Goal: Task Accomplishment & Management: Manage account settings

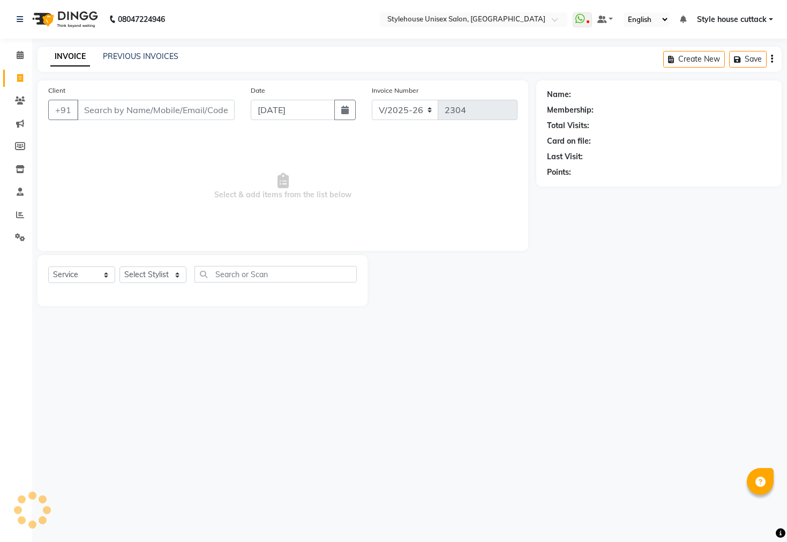
select select "4222"
select select "service"
click at [18, 169] on icon at bounding box center [20, 169] width 9 height 8
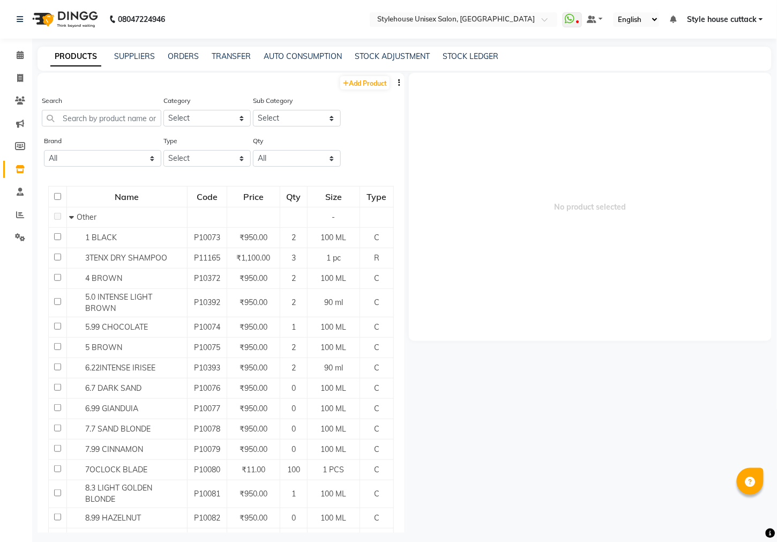
click at [55, 196] on input "checkbox" at bounding box center [57, 196] width 7 height 7
checkbox input "true"
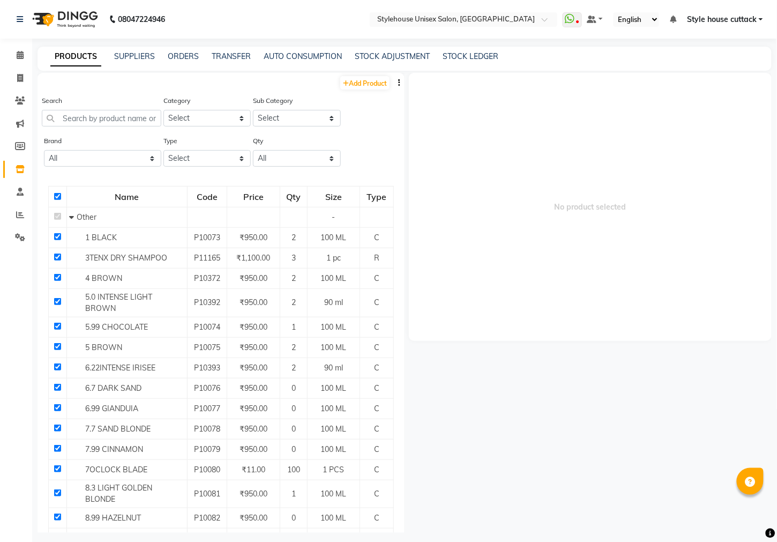
checkbox input "true"
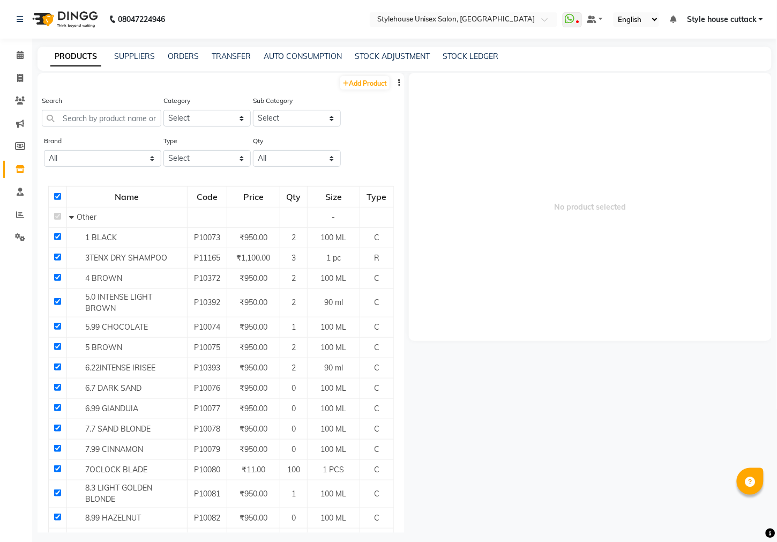
checkbox input "true"
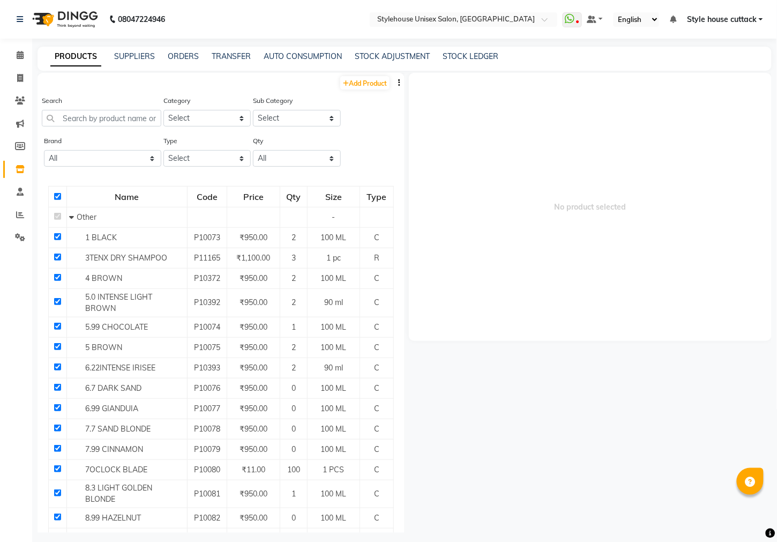
checkbox input "true"
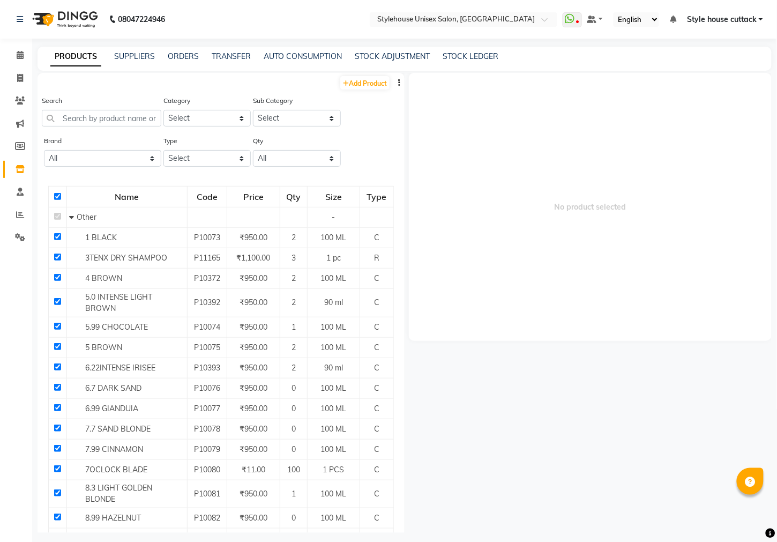
checkbox input "true"
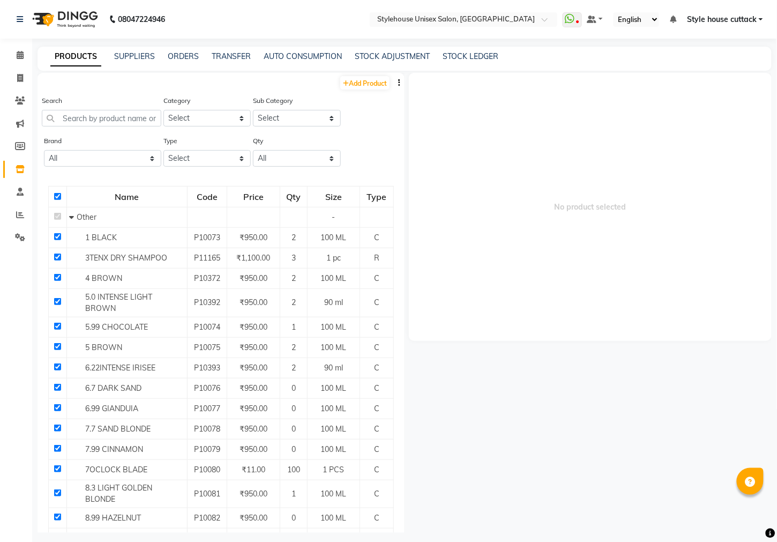
checkbox input "true"
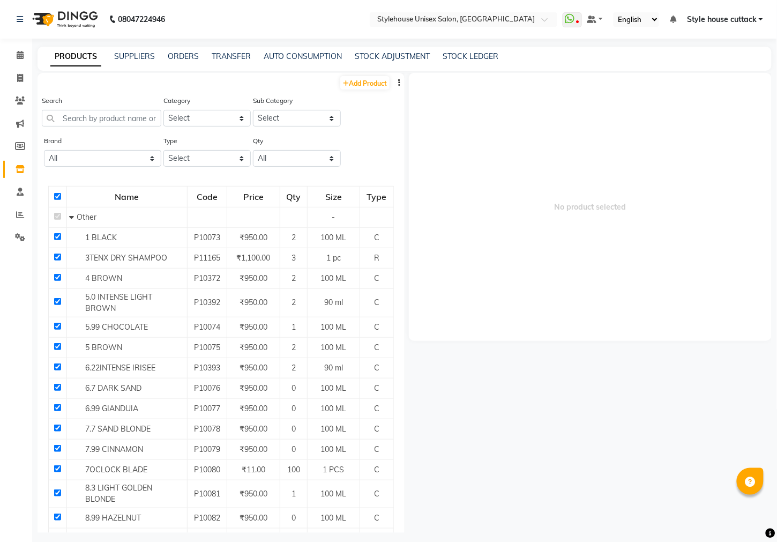
checkbox input "true"
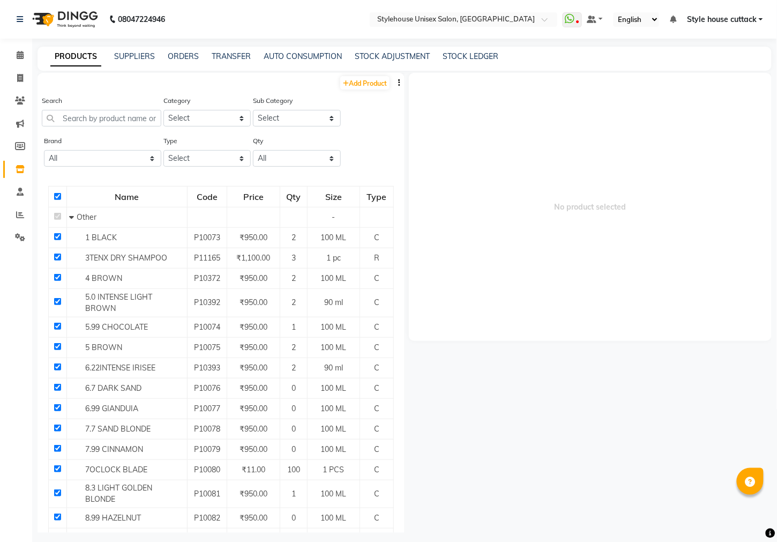
checkbox input "true"
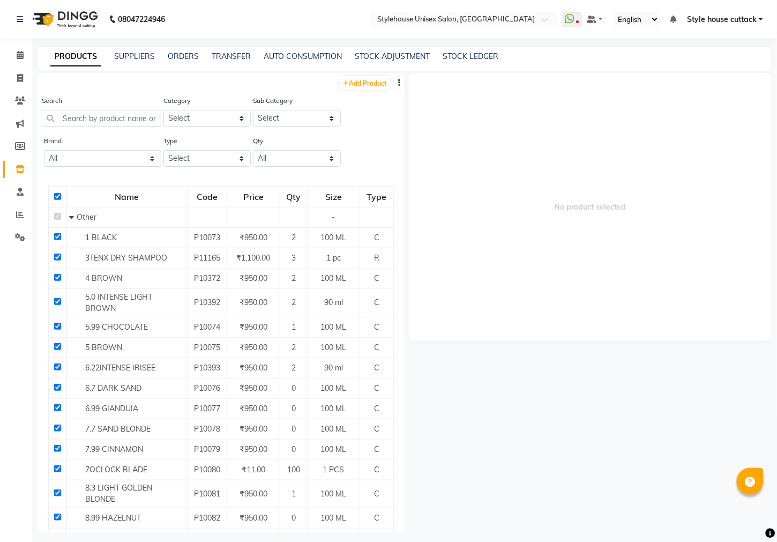
checkbox input "true"
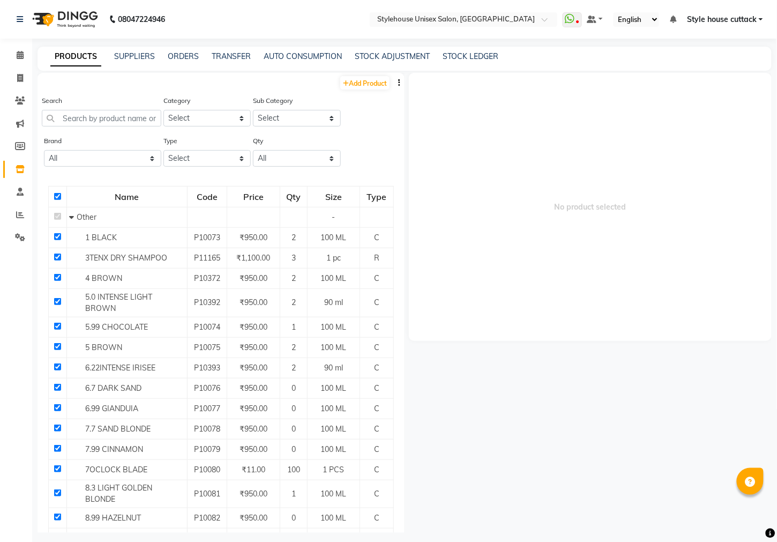
checkbox input "true"
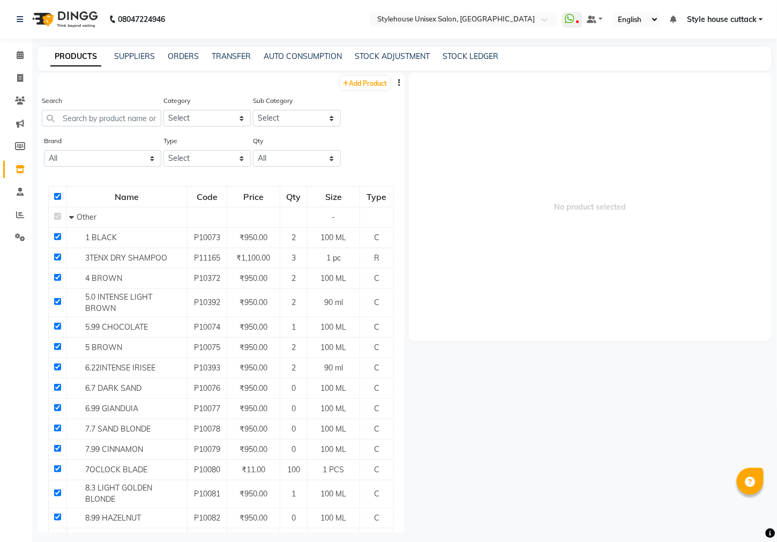
checkbox input "true"
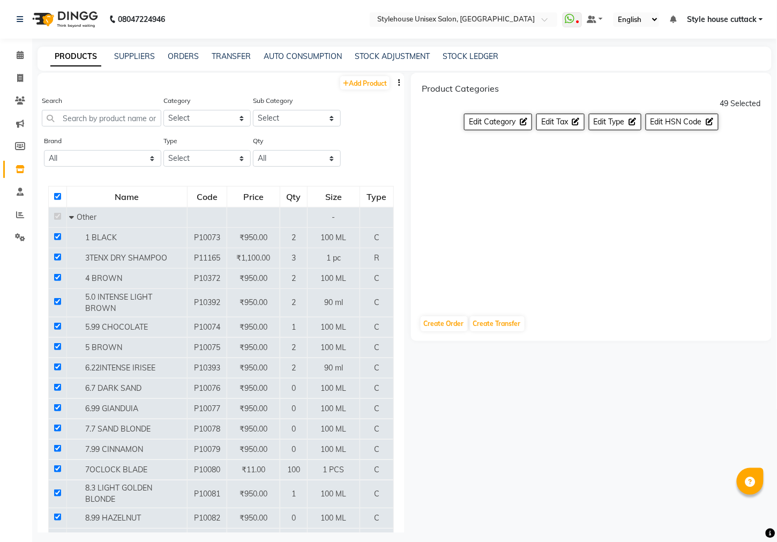
click at [55, 196] on input "checkbox" at bounding box center [57, 196] width 7 height 7
checkbox input "false"
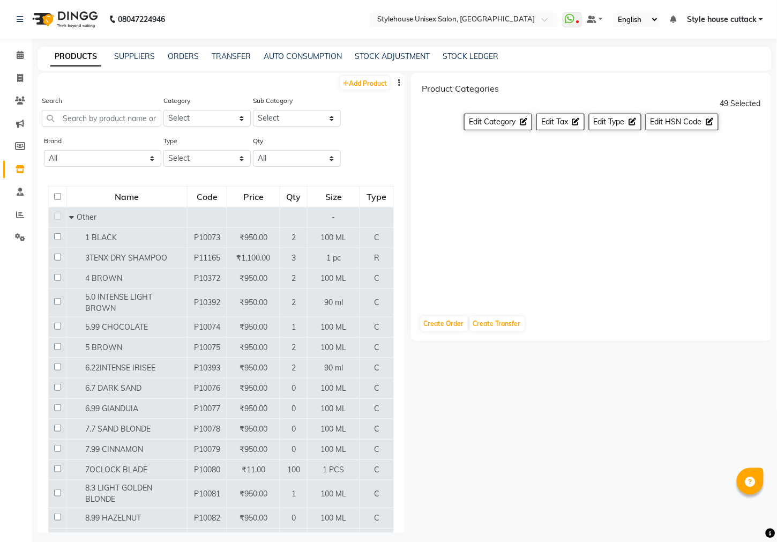
checkbox input "false"
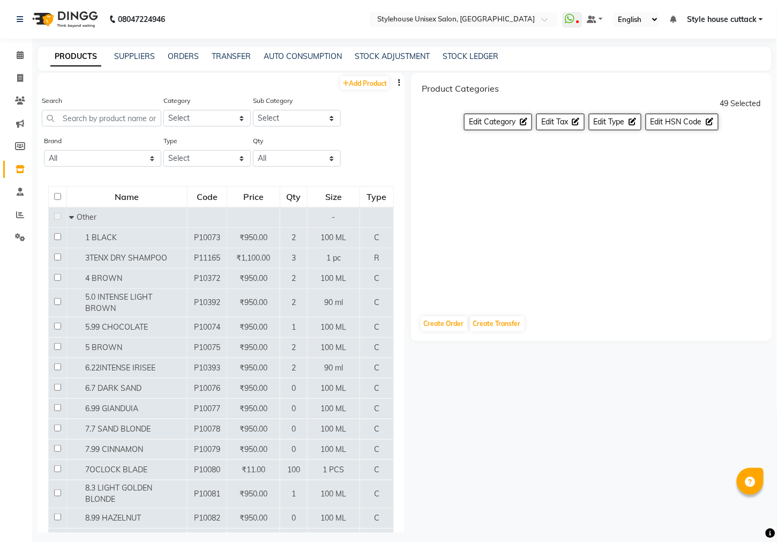
checkbox input "false"
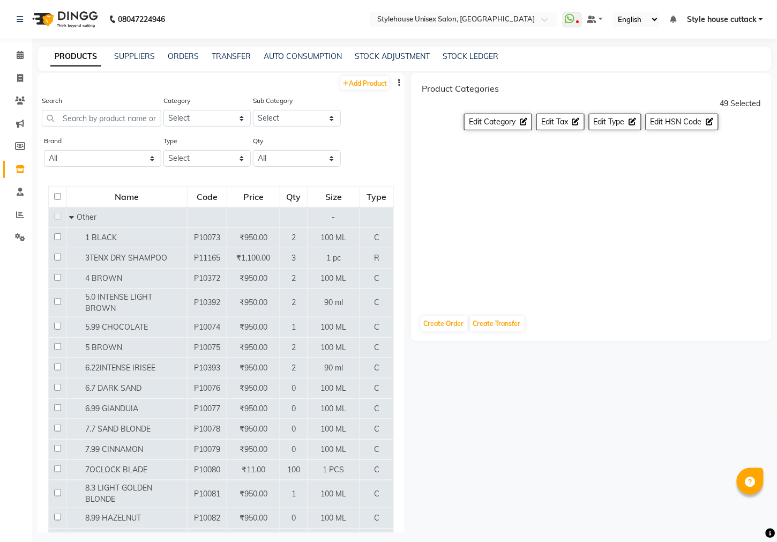
checkbox input "false"
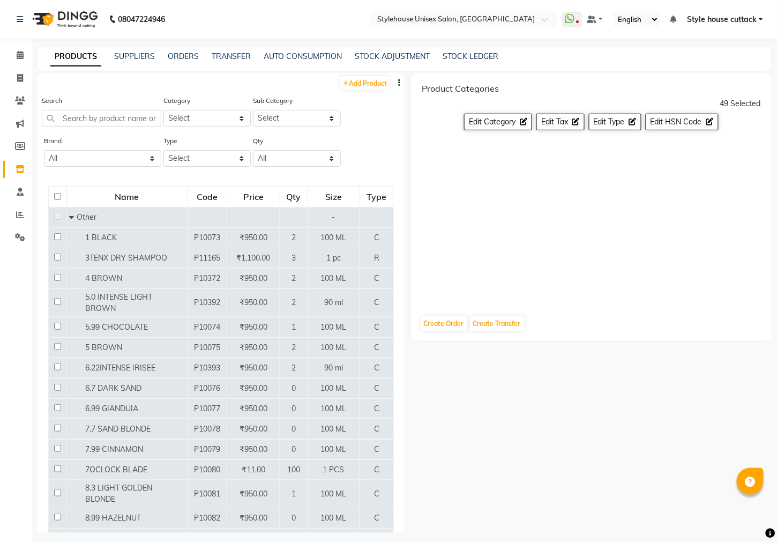
checkbox input "false"
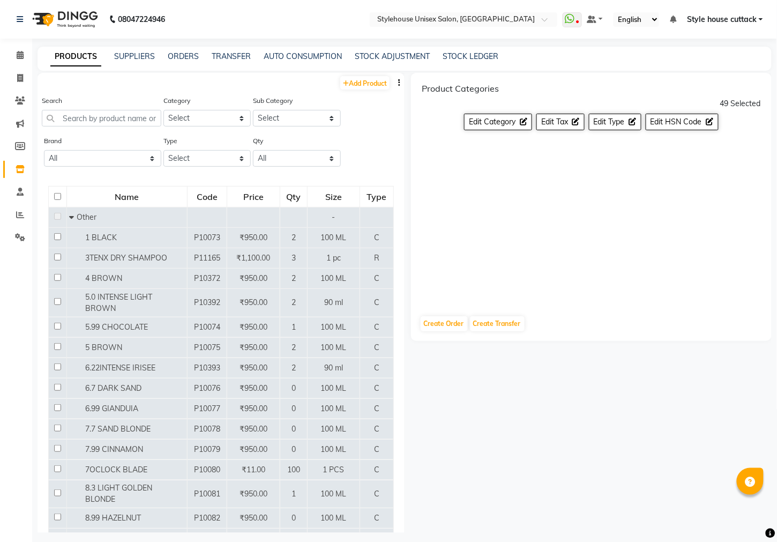
checkbox input "false"
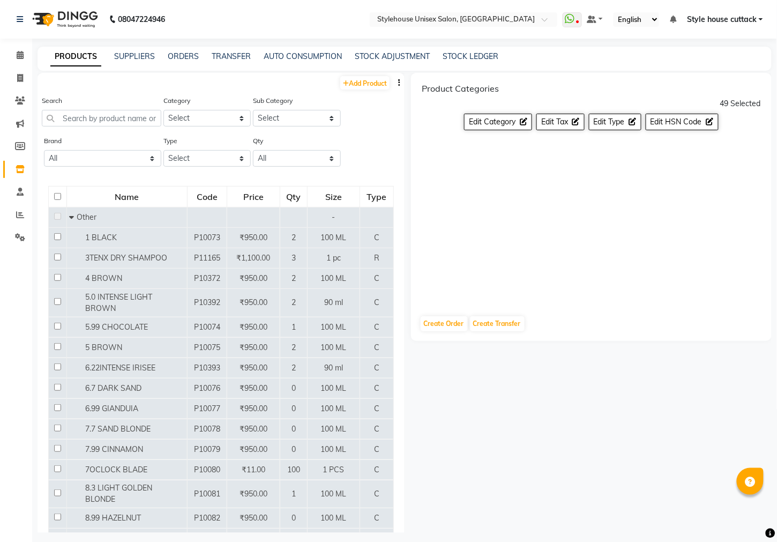
checkbox input "false"
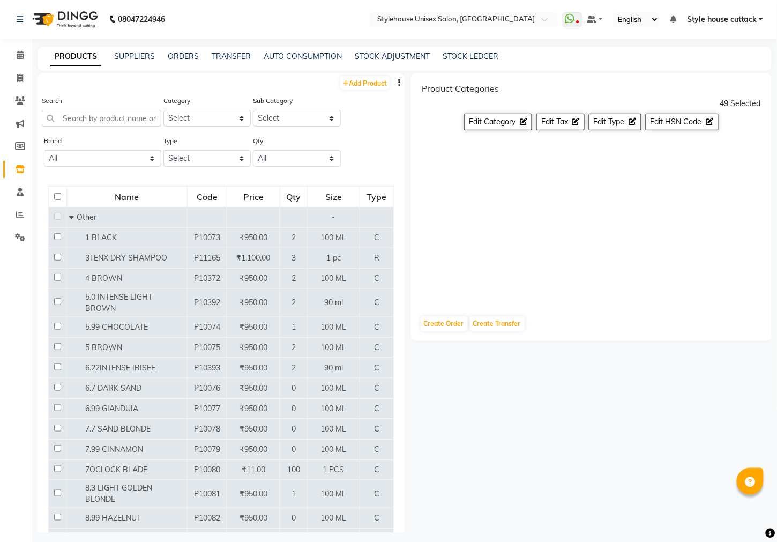
checkbox input "false"
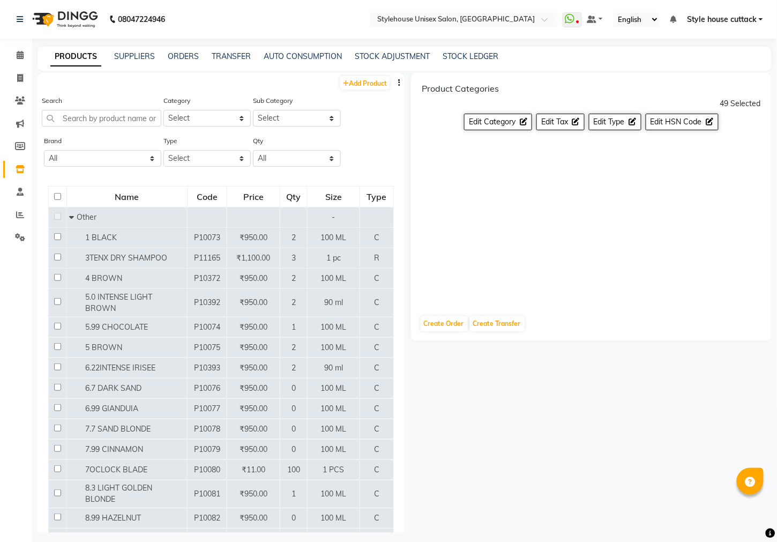
checkbox input "false"
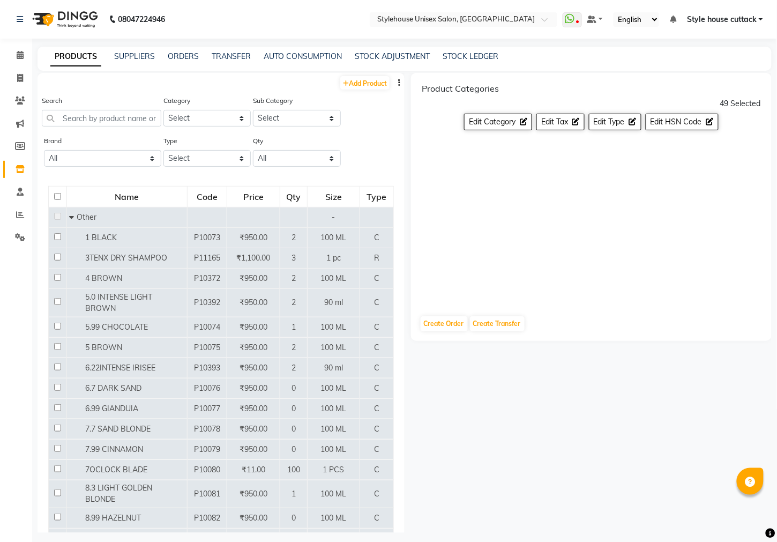
checkbox input "false"
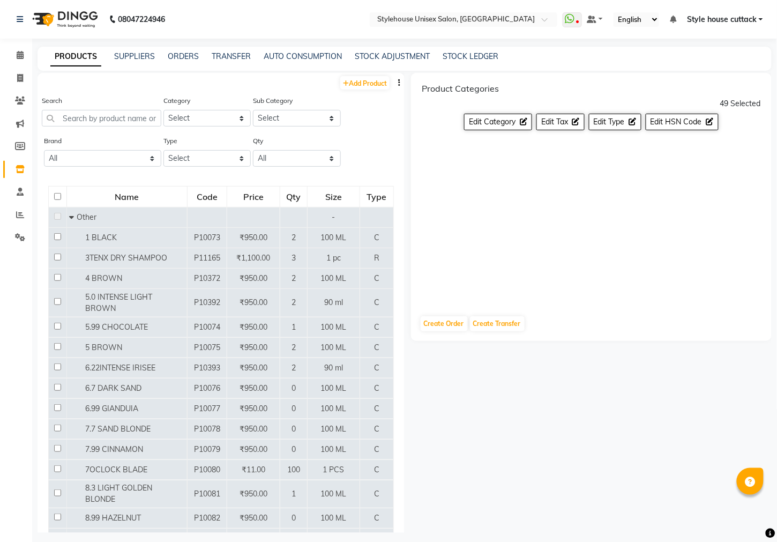
checkbox input "false"
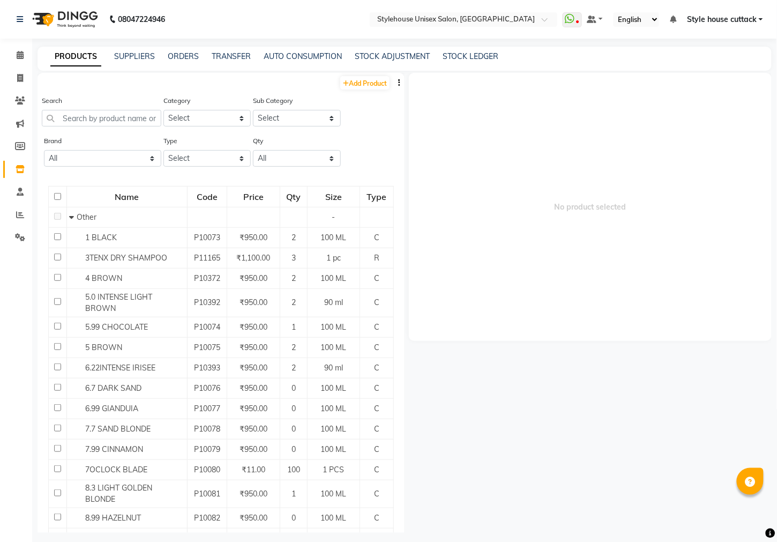
click at [55, 196] on input "checkbox" at bounding box center [57, 196] width 7 height 7
checkbox input "true"
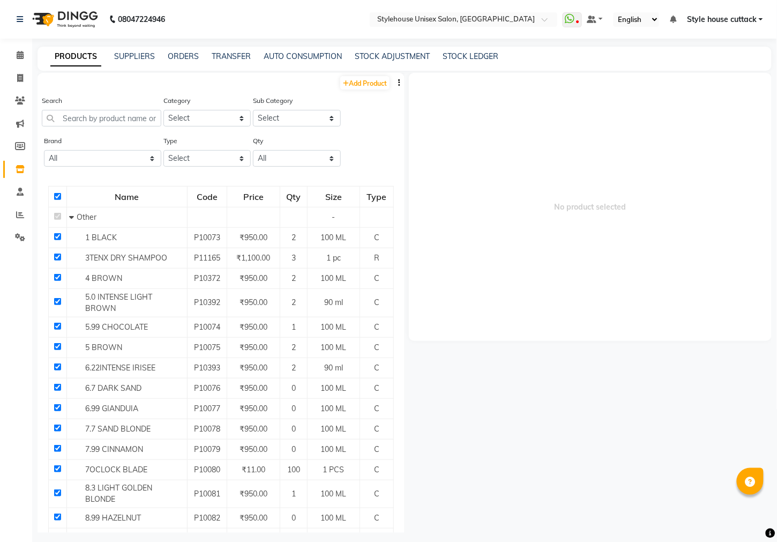
checkbox input "true"
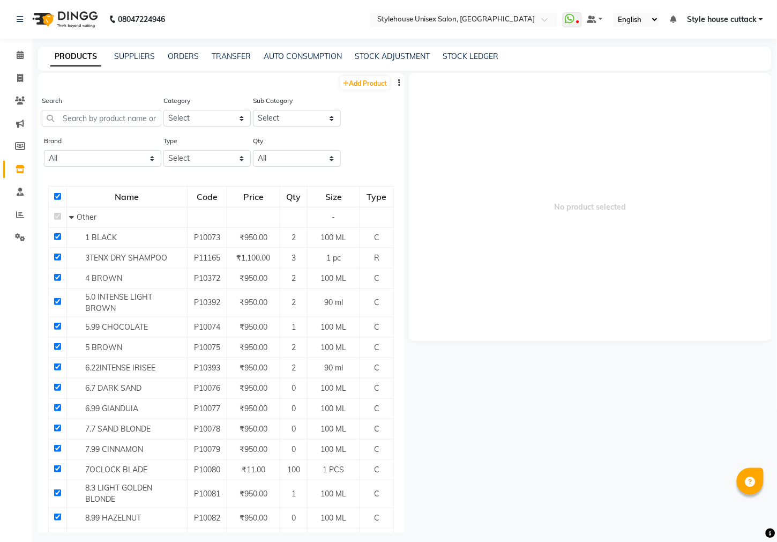
checkbox input "true"
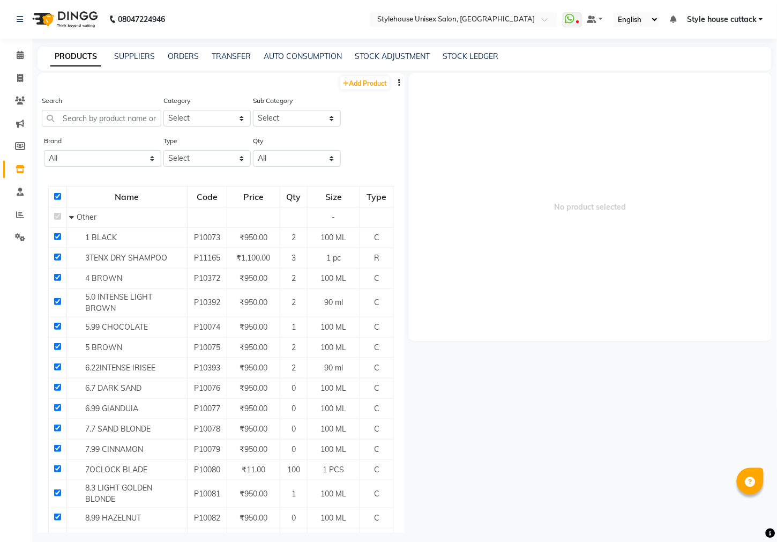
checkbox input "true"
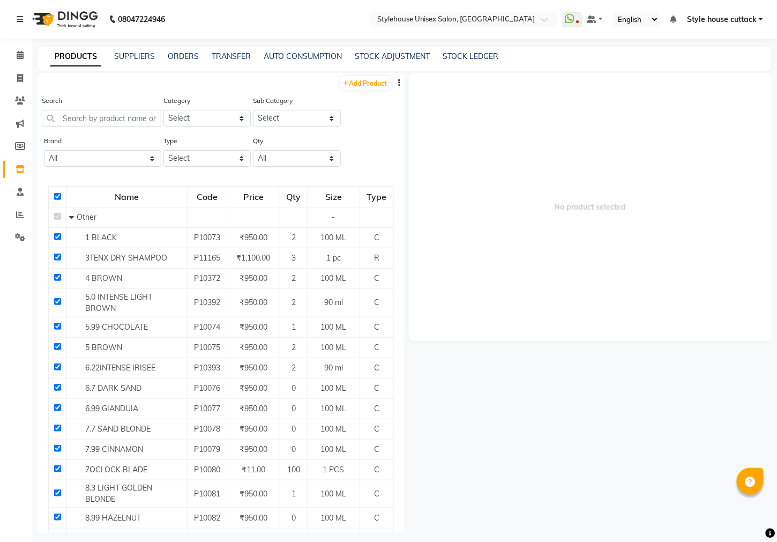
checkbox input "true"
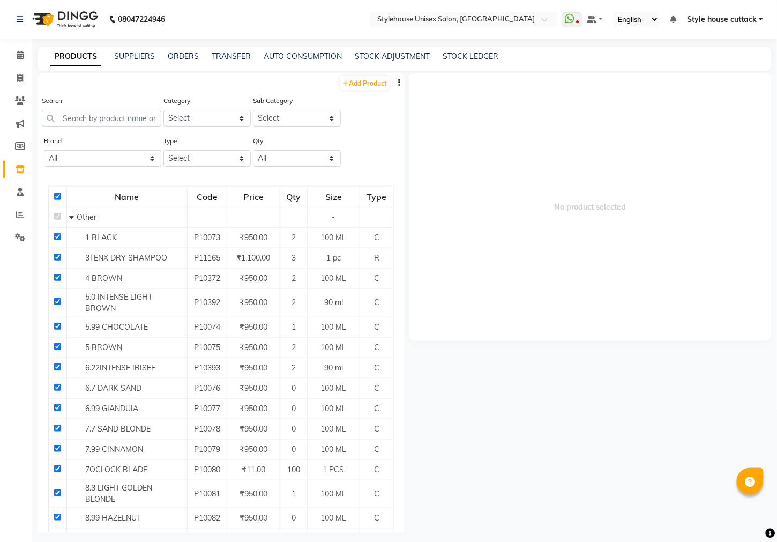
checkbox input "true"
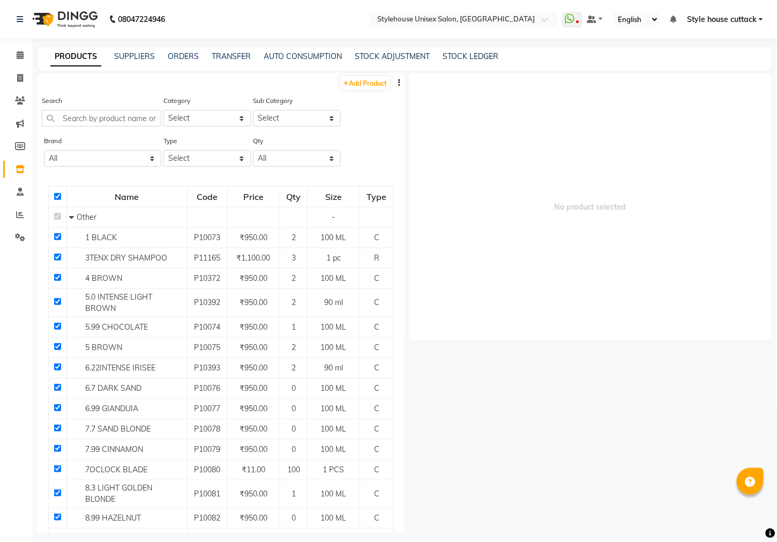
checkbox input "true"
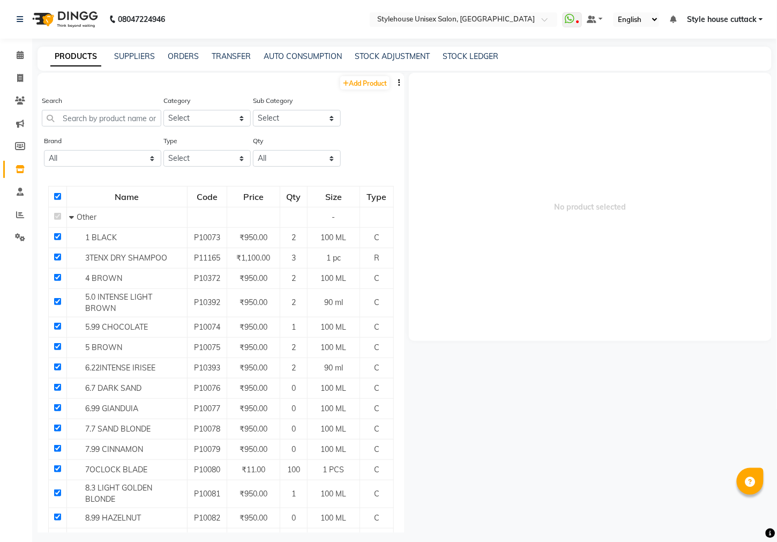
checkbox input "true"
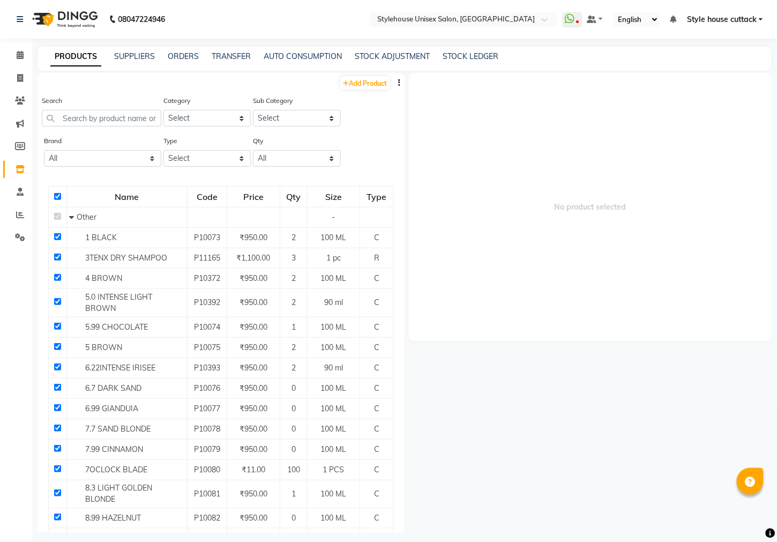
checkbox input "true"
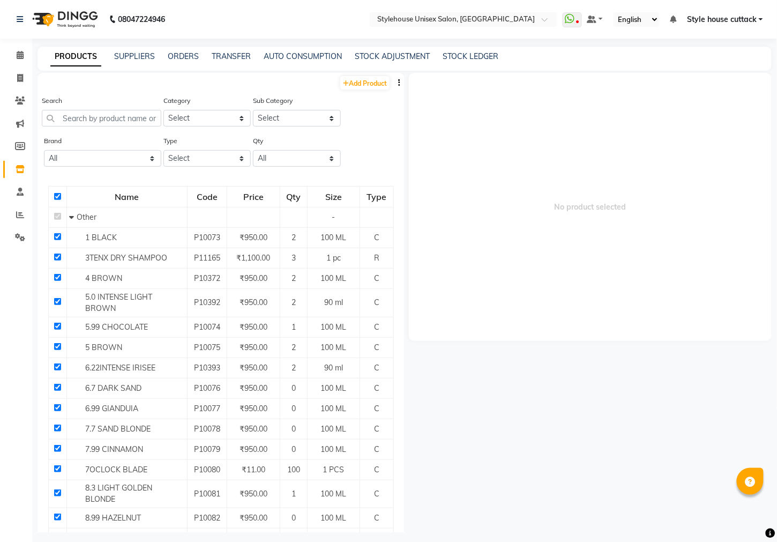
checkbox input "true"
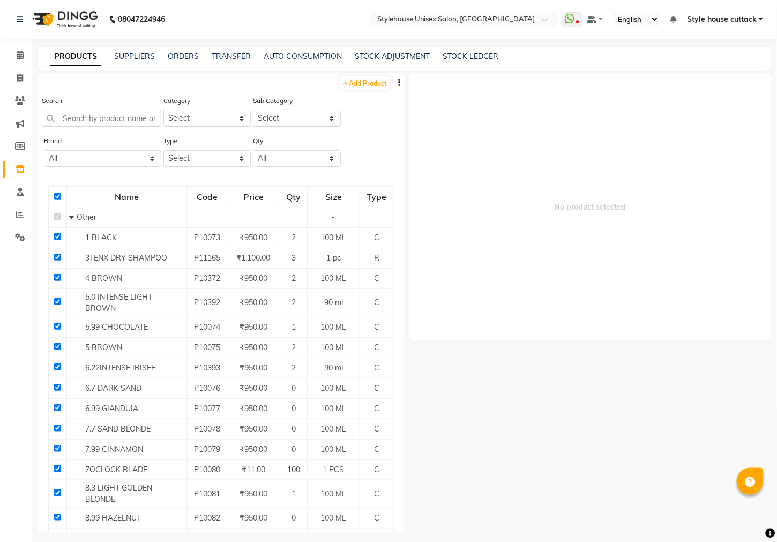
checkbox input "true"
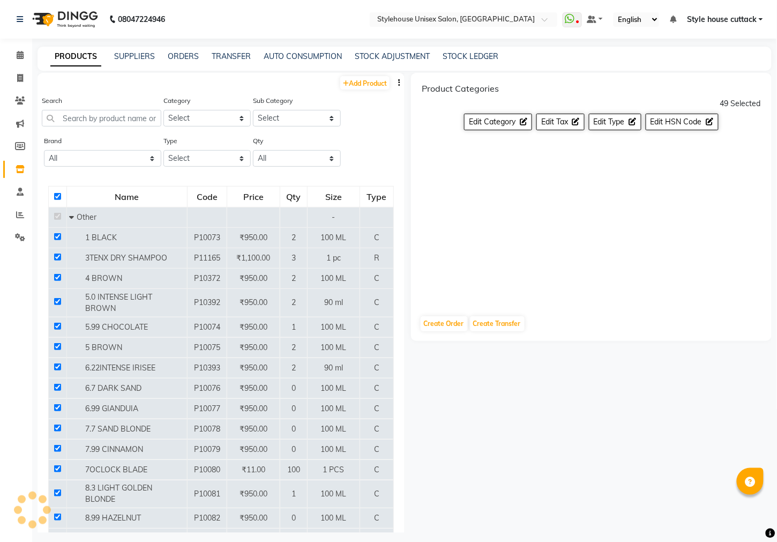
click at [505, 164] on div "Product Categories 49 Selected Edit Category Edit Tax Edit Type Edit HSN Code" at bounding box center [591, 190] width 361 height 234
click at [58, 194] on input "checkbox" at bounding box center [57, 196] width 7 height 7
checkbox input "false"
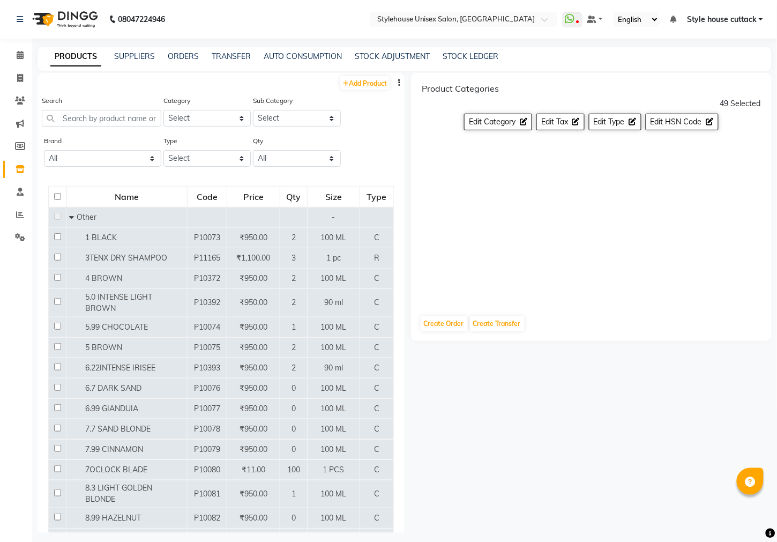
checkbox input "false"
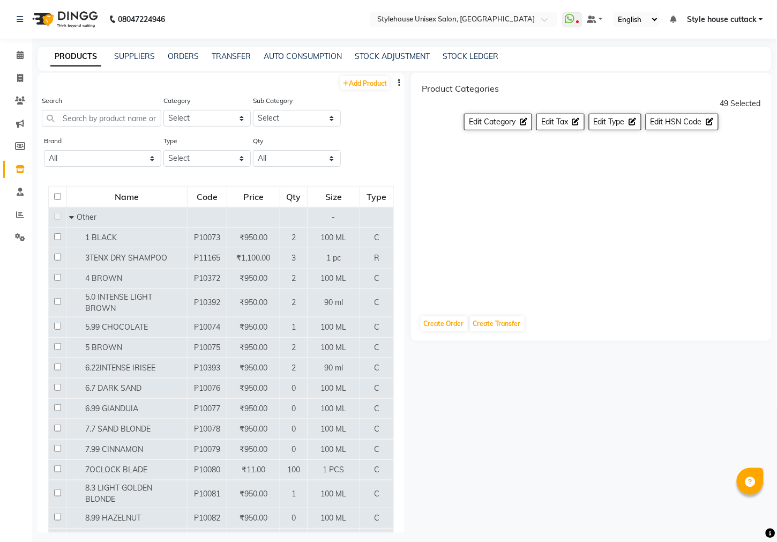
checkbox input "false"
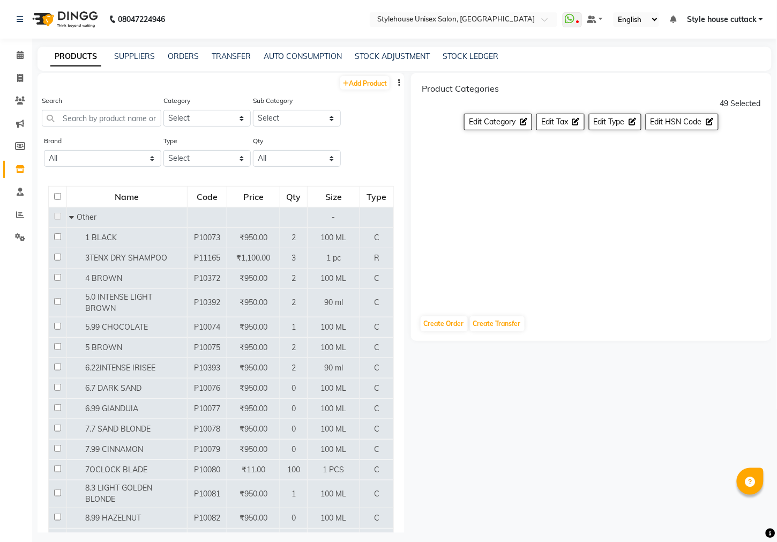
checkbox input "false"
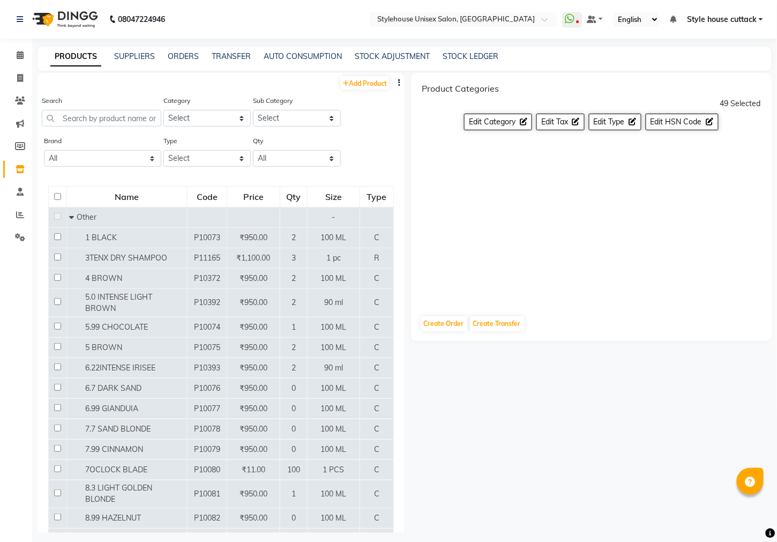
checkbox input "false"
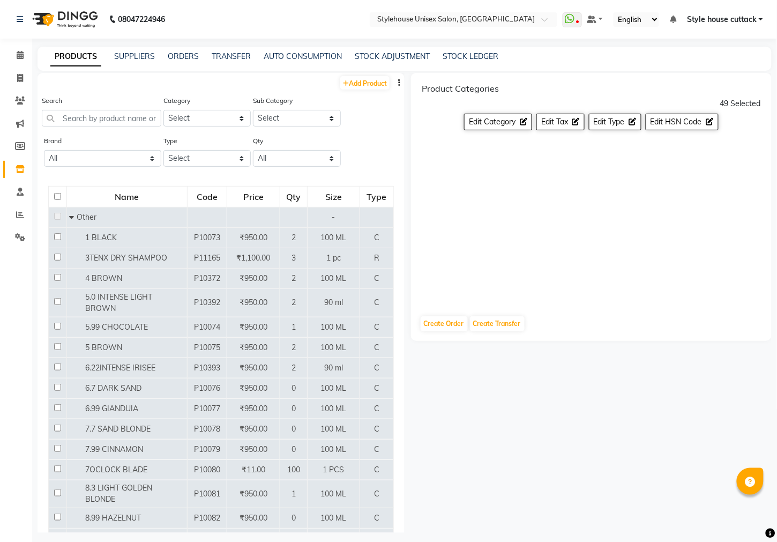
checkbox input "false"
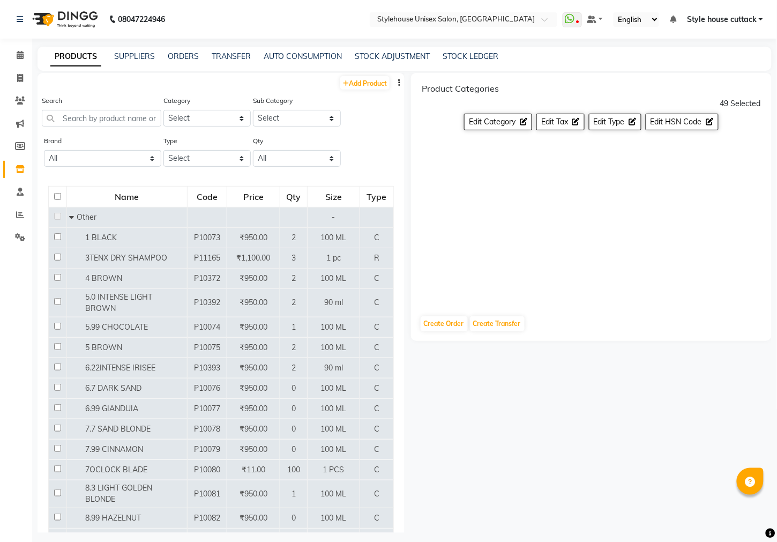
checkbox input "false"
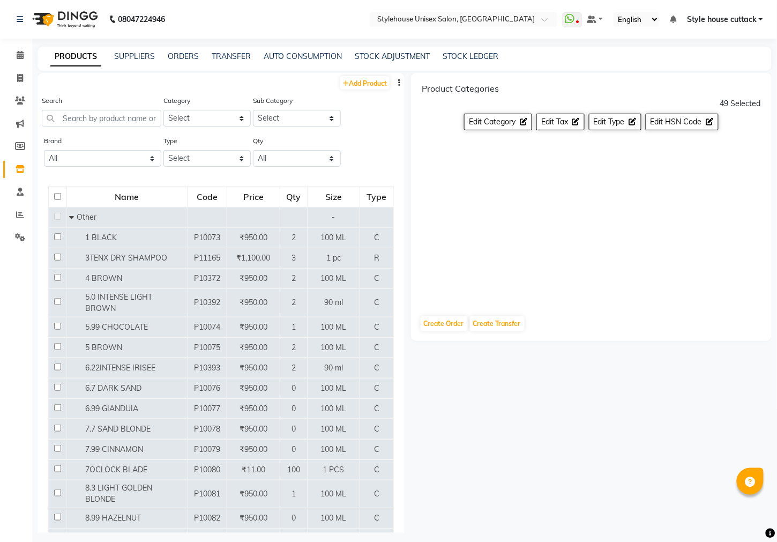
checkbox input "false"
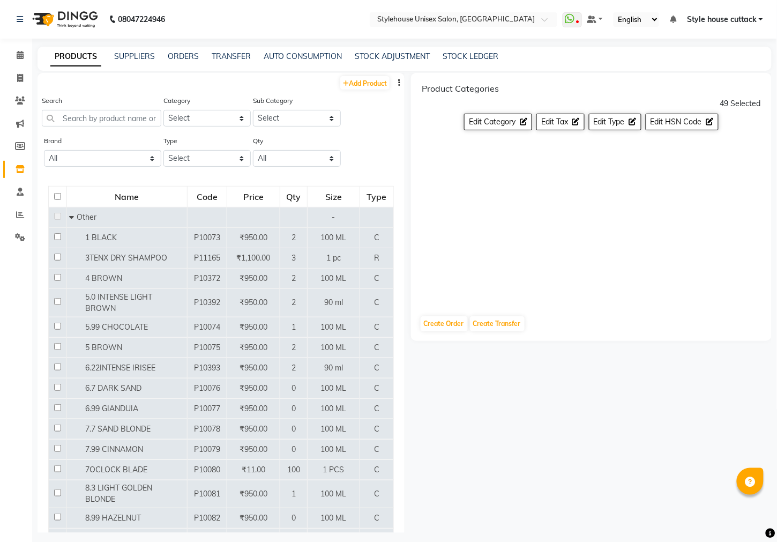
checkbox input "false"
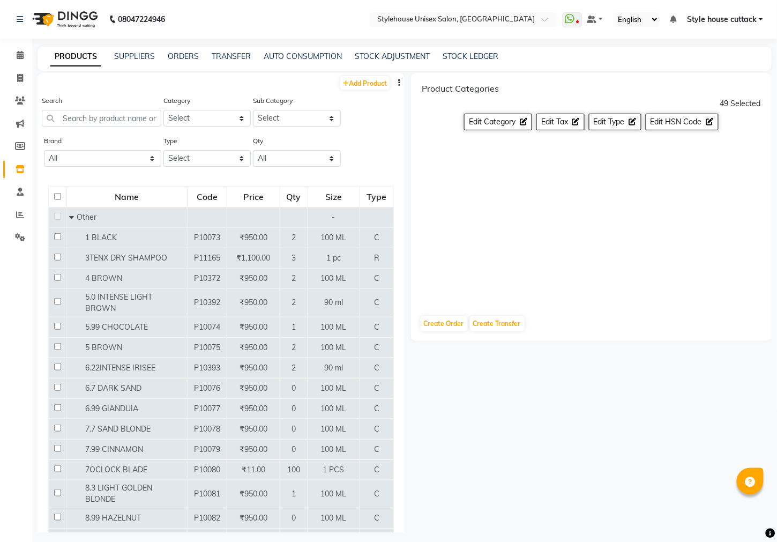
checkbox input "false"
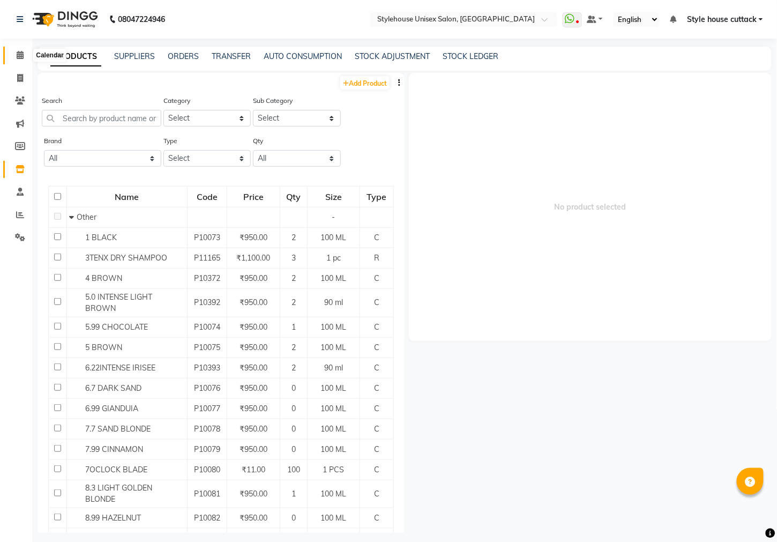
click at [22, 55] on icon at bounding box center [20, 55] width 7 height 8
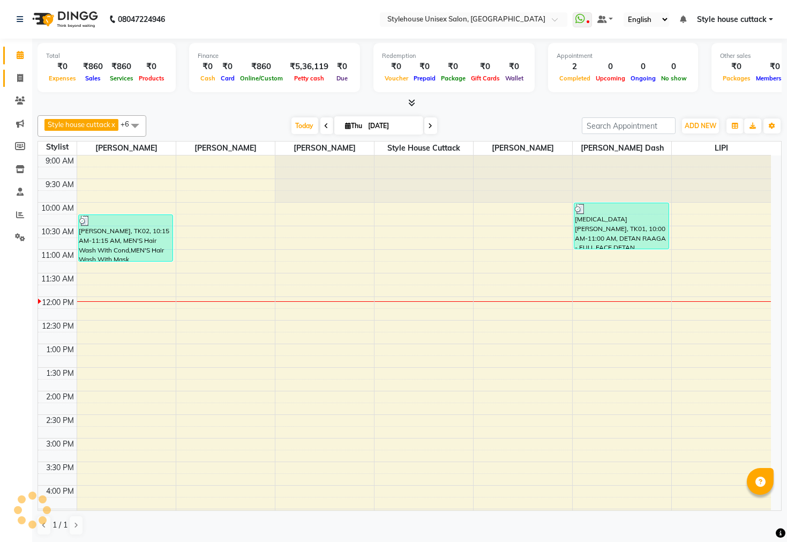
click at [19, 84] on span at bounding box center [20, 78] width 19 height 12
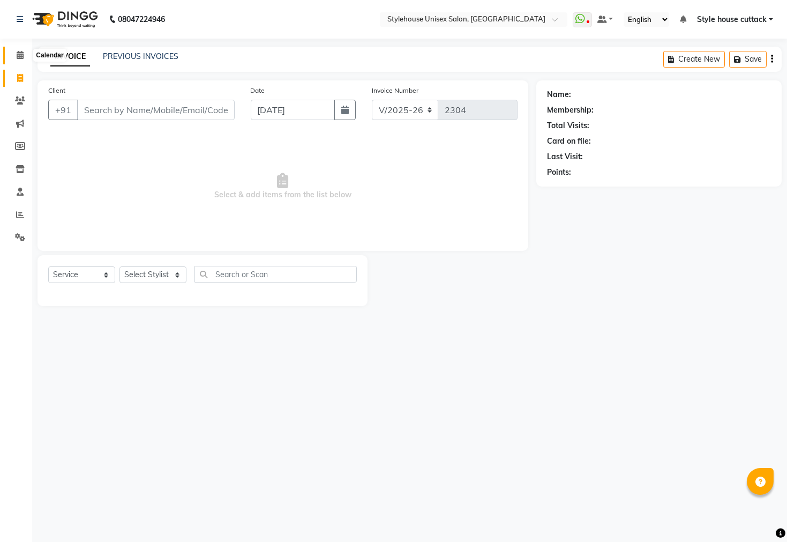
click at [24, 57] on span at bounding box center [20, 55] width 19 height 12
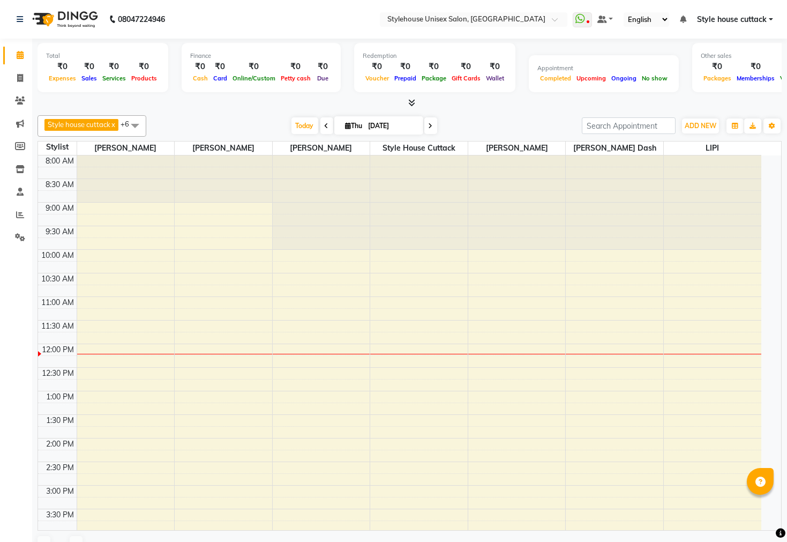
scroll to position [143, 0]
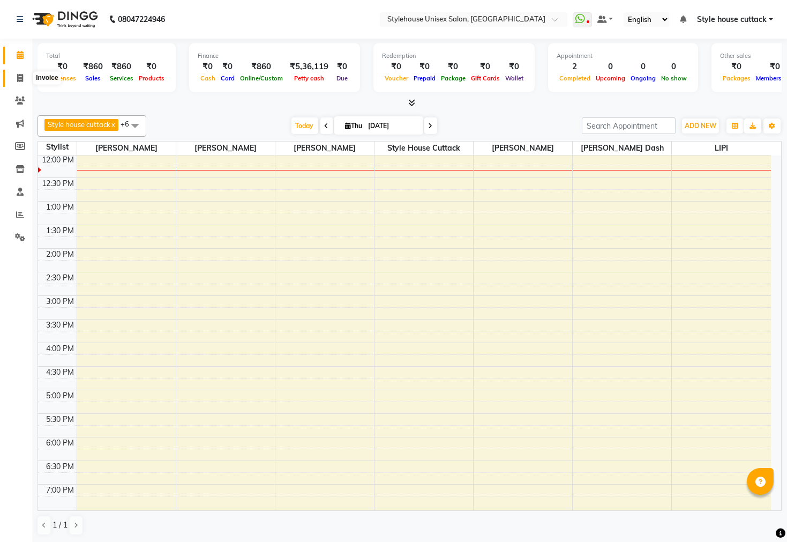
click at [19, 78] on icon at bounding box center [20, 78] width 6 height 8
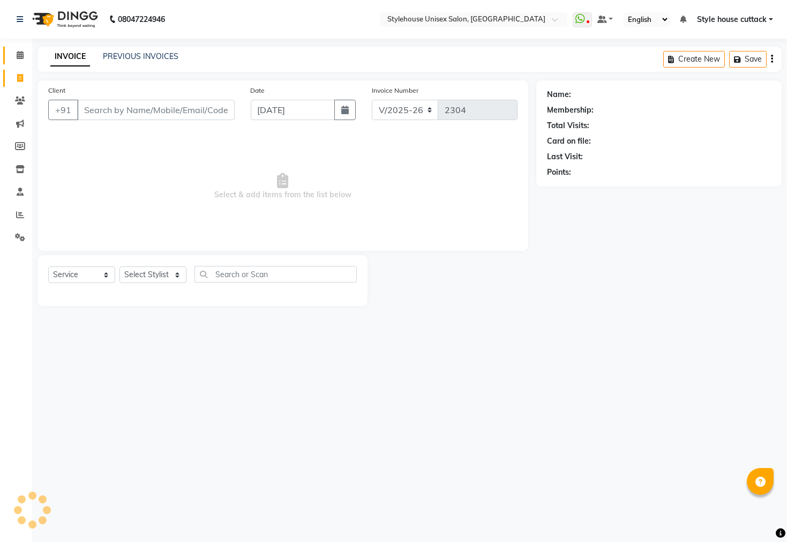
click at [21, 48] on link "Calendar" at bounding box center [16, 56] width 26 height 18
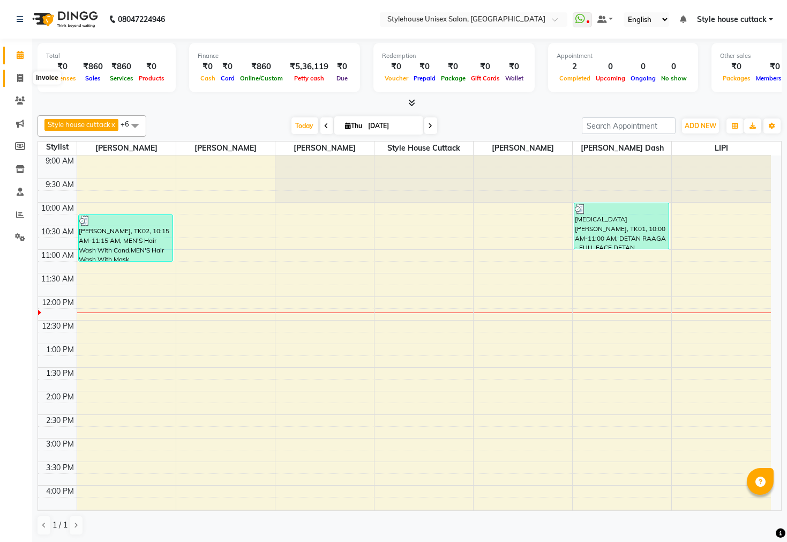
click at [21, 74] on icon at bounding box center [20, 78] width 6 height 8
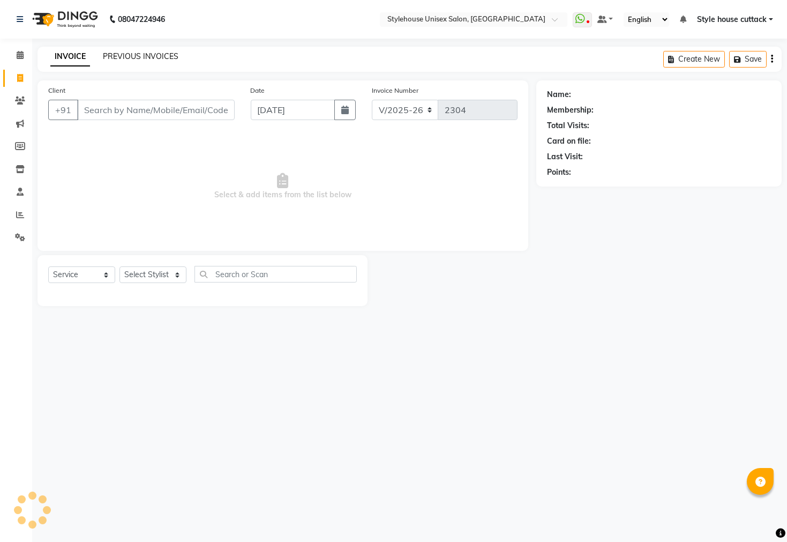
click at [147, 59] on link "PREVIOUS INVOICES" at bounding box center [141, 56] width 76 height 10
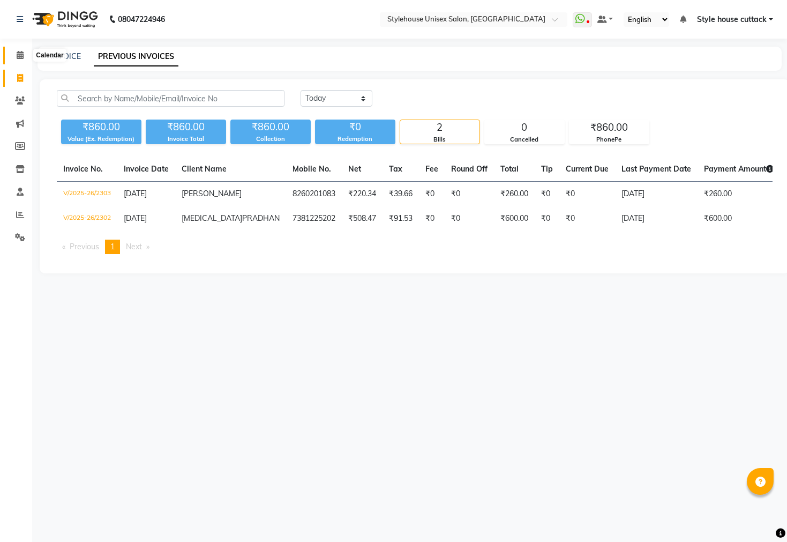
click at [14, 58] on span at bounding box center [20, 55] width 19 height 12
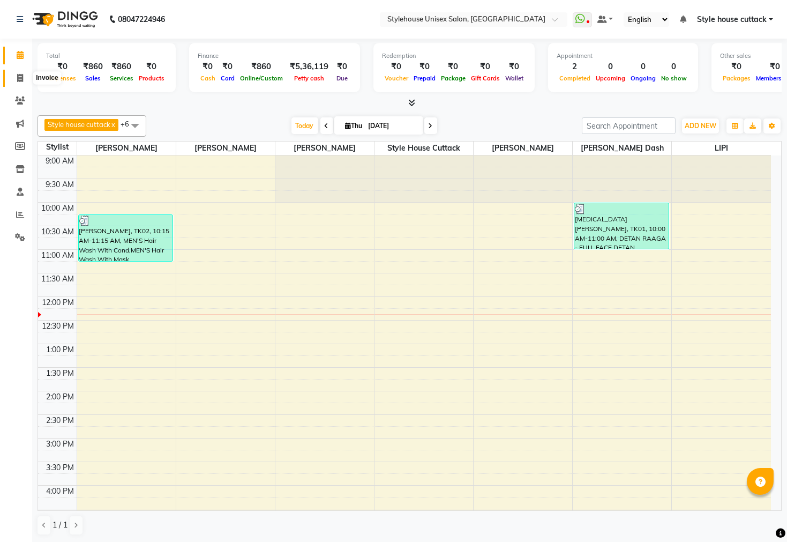
click at [16, 78] on span at bounding box center [20, 78] width 19 height 12
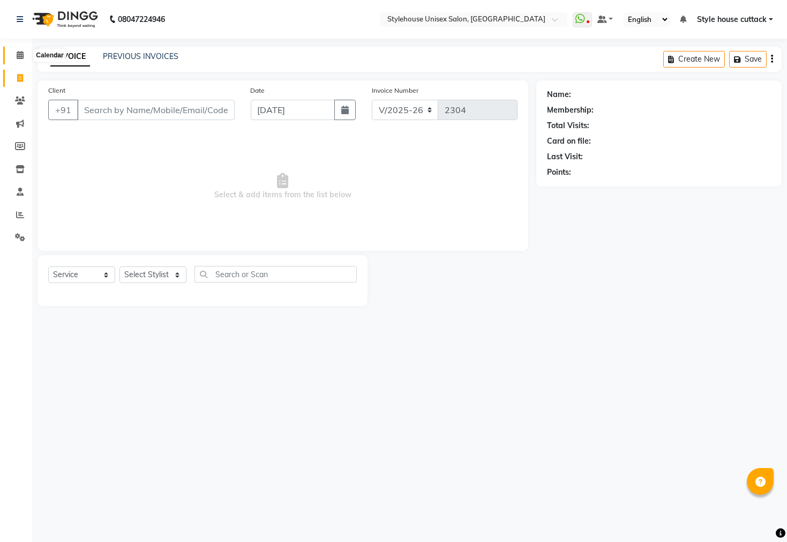
click at [15, 56] on span at bounding box center [20, 55] width 19 height 12
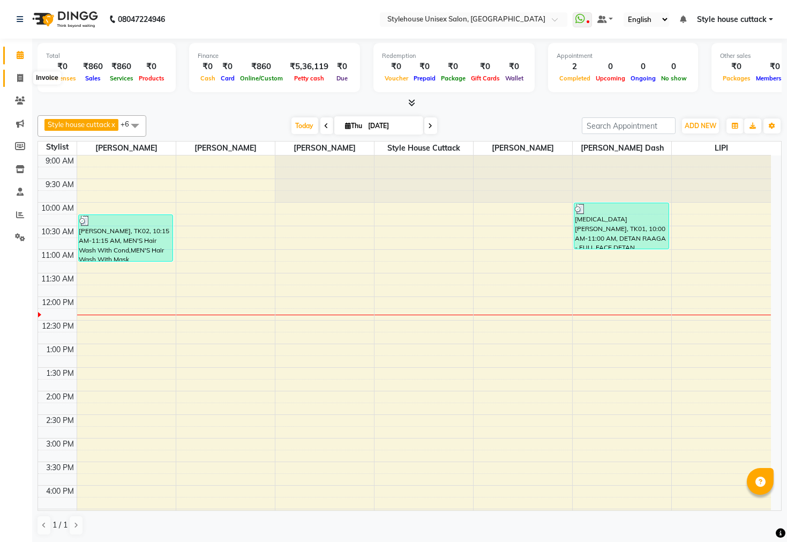
click at [18, 74] on icon at bounding box center [20, 78] width 6 height 8
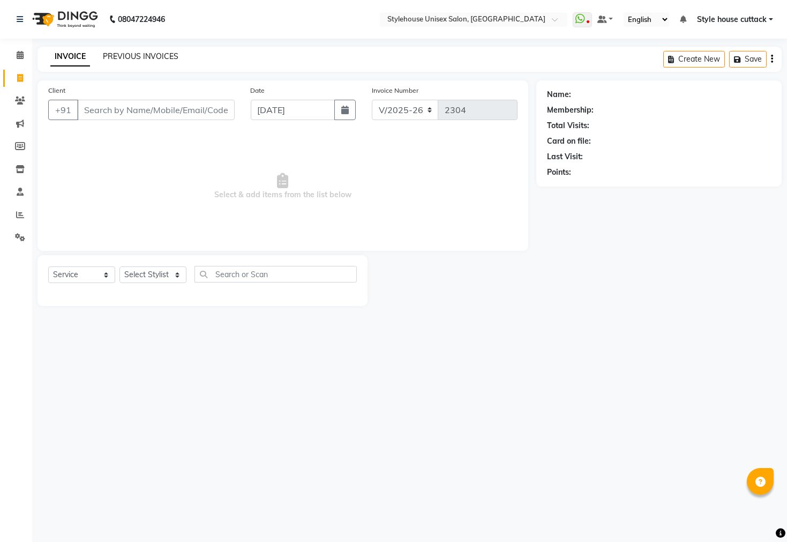
click at [122, 55] on link "PREVIOUS INVOICES" at bounding box center [141, 56] width 76 height 10
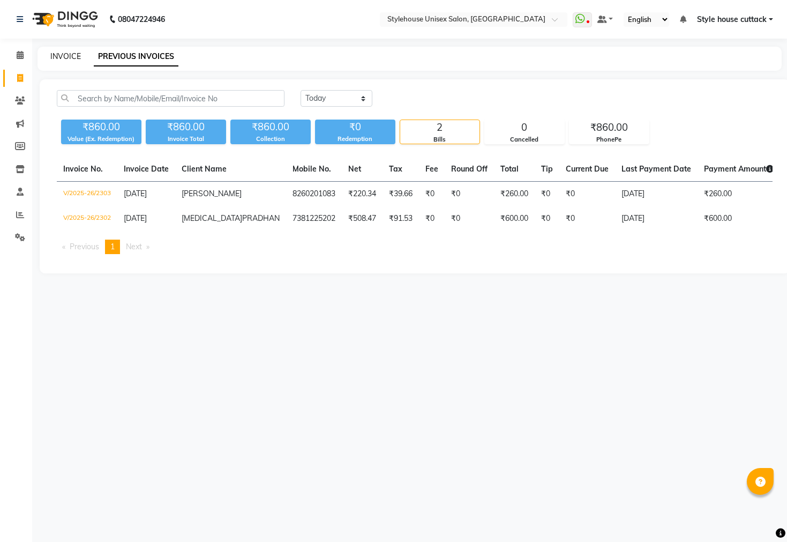
click at [66, 55] on link "INVOICE" at bounding box center [65, 56] width 31 height 10
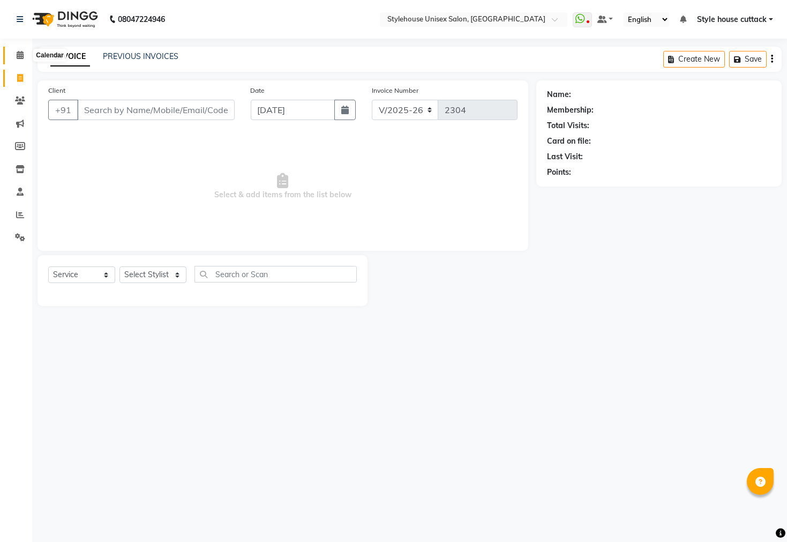
click at [17, 55] on icon at bounding box center [20, 55] width 7 height 8
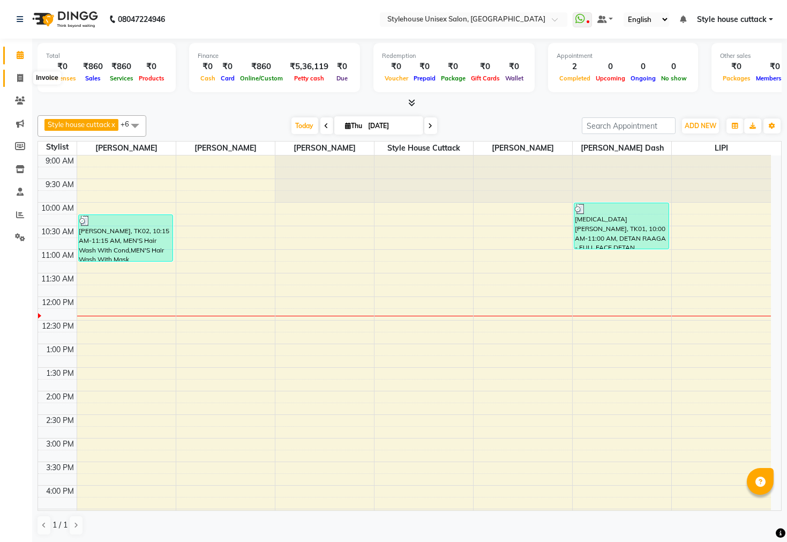
click at [22, 76] on icon at bounding box center [20, 78] width 6 height 8
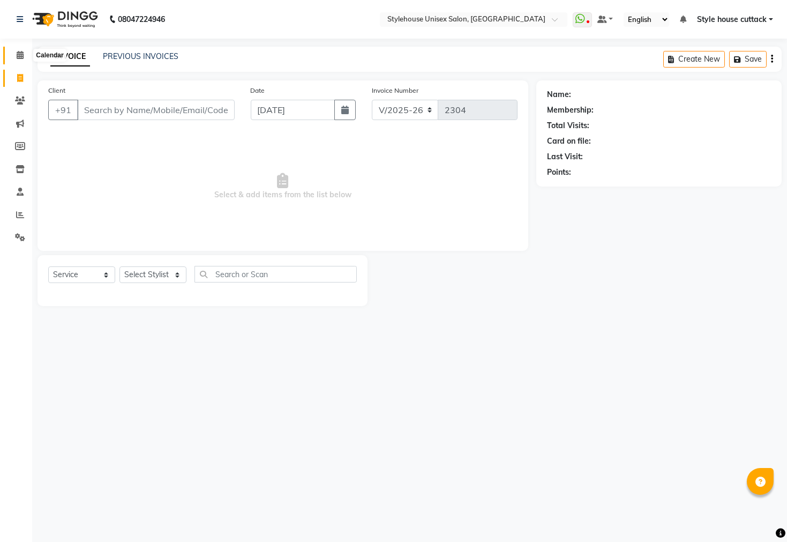
click at [17, 55] on icon at bounding box center [20, 55] width 7 height 8
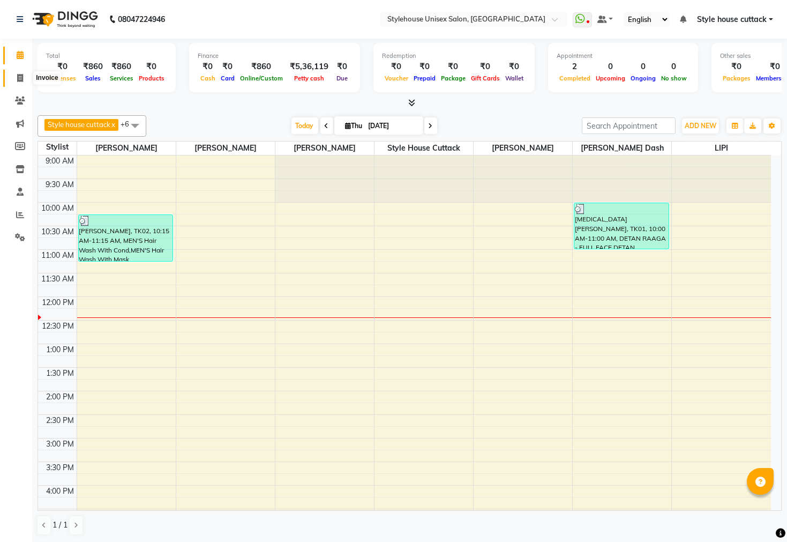
click at [19, 80] on icon at bounding box center [20, 78] width 6 height 8
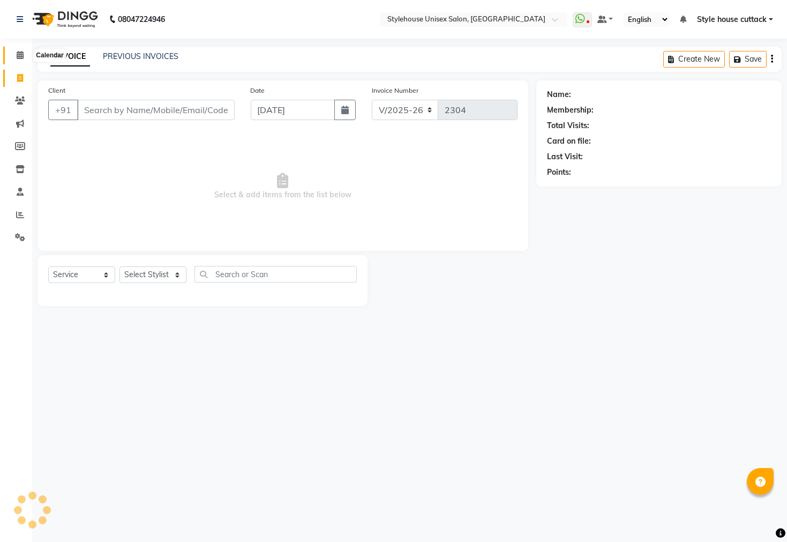
click at [18, 55] on icon at bounding box center [20, 55] width 7 height 8
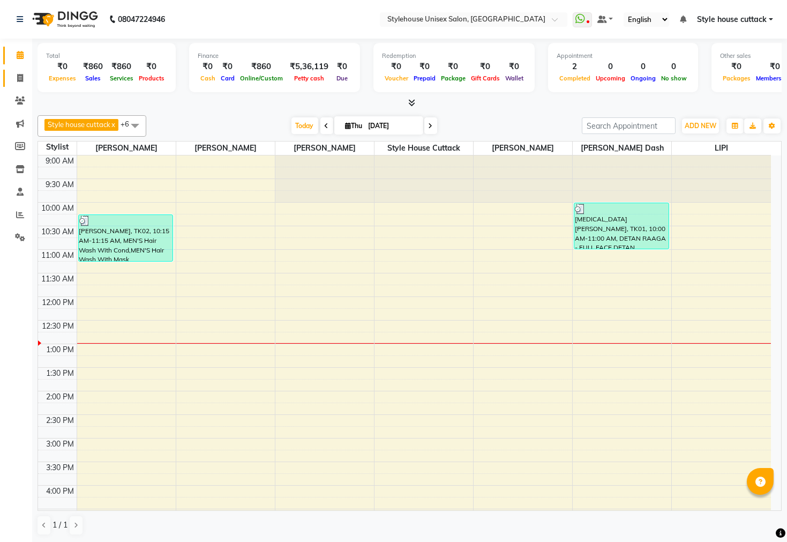
click at [19, 74] on icon at bounding box center [20, 78] width 6 height 8
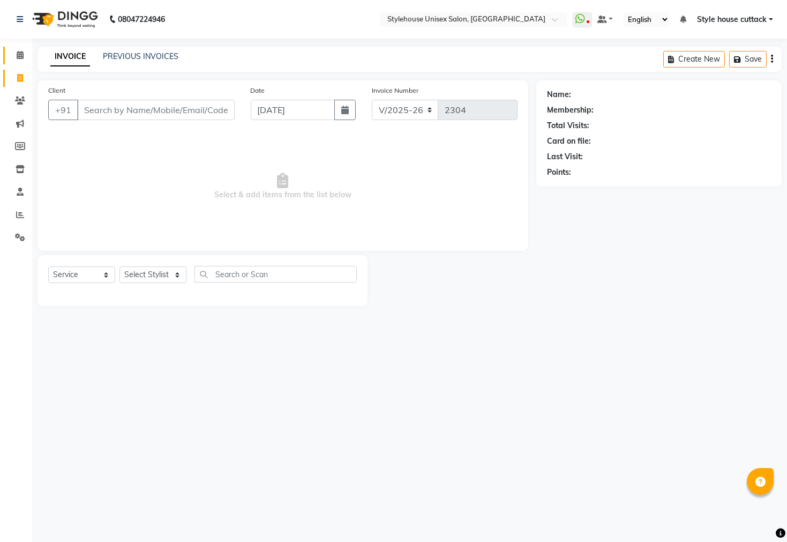
click at [15, 54] on span at bounding box center [20, 55] width 19 height 12
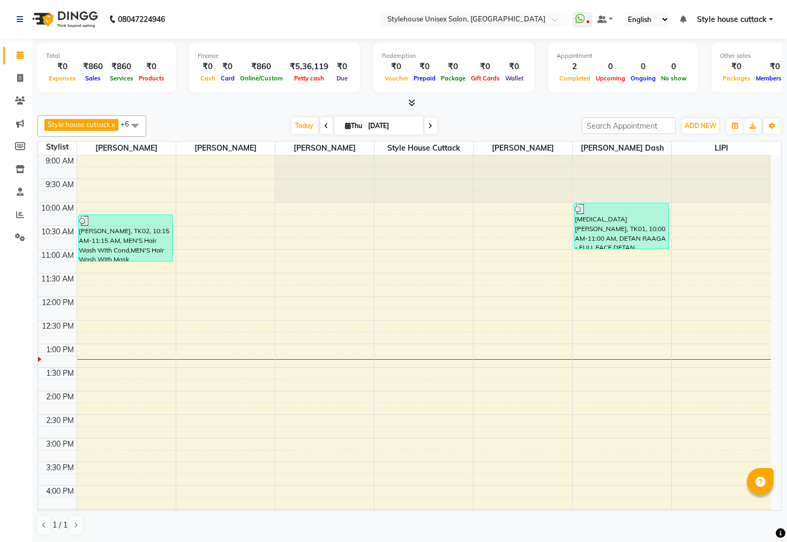
click at [737, 18] on span "Style house cuttack" at bounding box center [732, 19] width 70 height 11
click at [723, 72] on link "Sign out" at bounding box center [718, 73] width 98 height 17
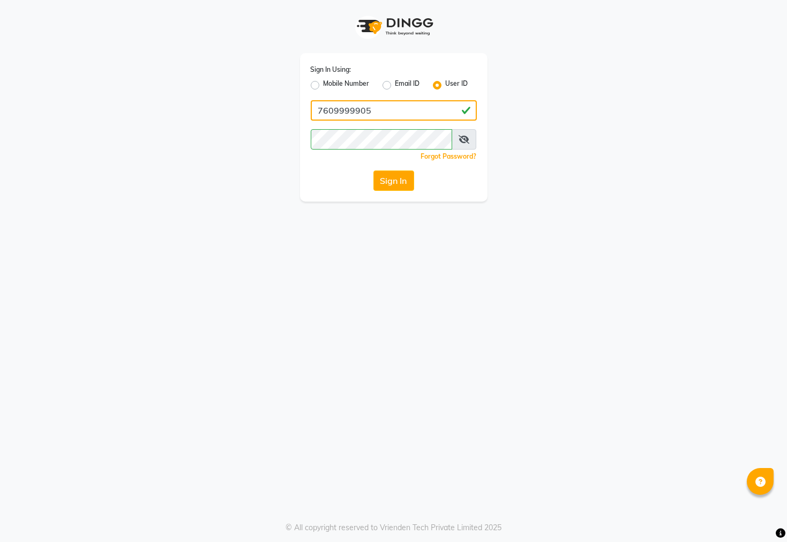
click at [387, 110] on input "7609999905" at bounding box center [394, 110] width 166 height 20
click at [337, 201] on div "Sign In Using: Mobile Number Email ID User ID Remember me Forgot Password? Sign…" at bounding box center [394, 127] width 188 height 148
click at [340, 111] on input "Username" at bounding box center [394, 110] width 166 height 20
drag, startPoint x: 332, startPoint y: 282, endPoint x: 350, endPoint y: 218, distance: 66.8
click at [332, 282] on div "Sign In Using: Mobile Number Email ID User ID STYLEHOUSE Remember me Forgot Pas…" at bounding box center [393, 271] width 787 height 542
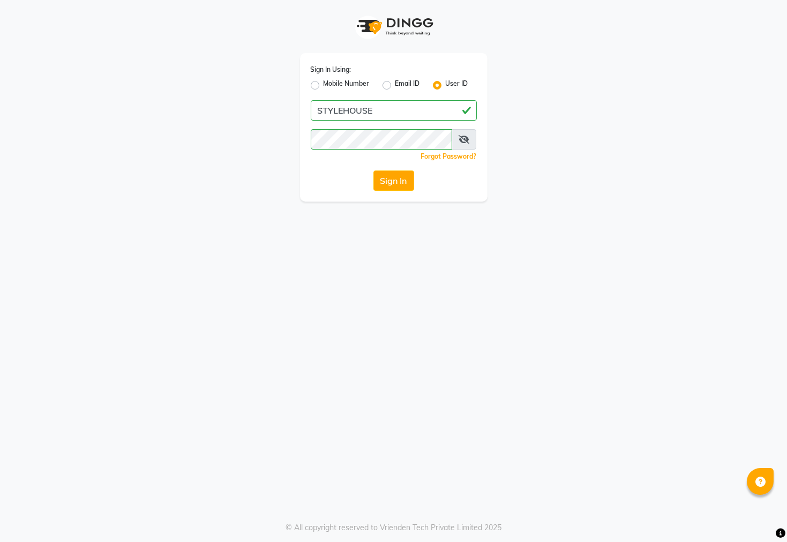
click at [533, 135] on div "Sign In Using: Mobile Number Email ID User ID STYLEHOUSE Remember me Forgot Pas…" at bounding box center [393, 100] width 611 height 201
click at [393, 183] on button "Sign In" at bounding box center [393, 180] width 41 height 20
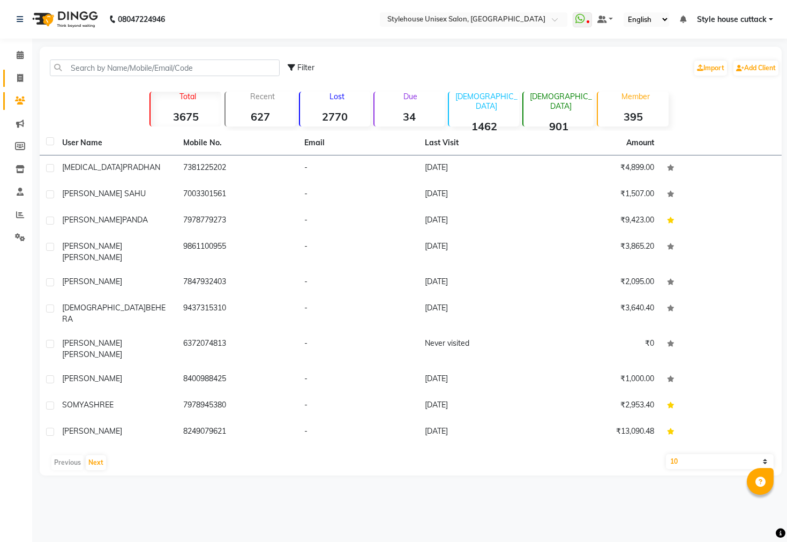
click at [18, 78] on icon at bounding box center [20, 78] width 6 height 8
select select "service"
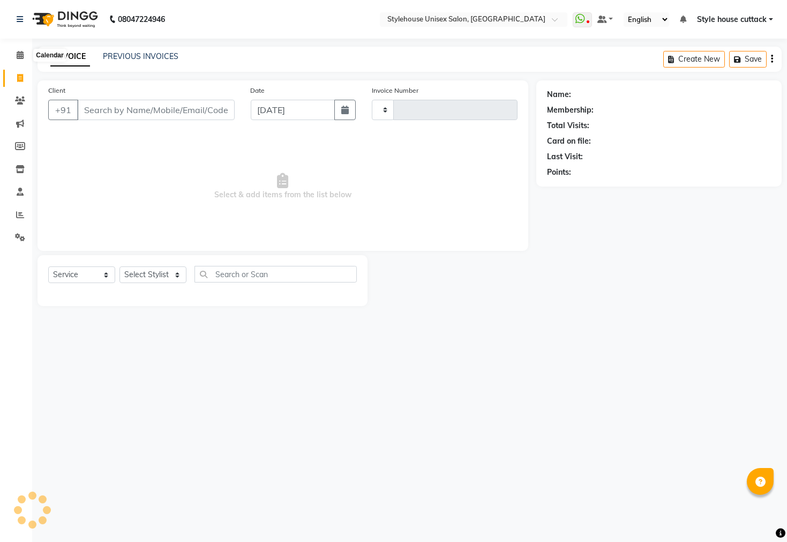
type input "2304"
select select "4222"
